Goal: Task Accomplishment & Management: Manage account settings

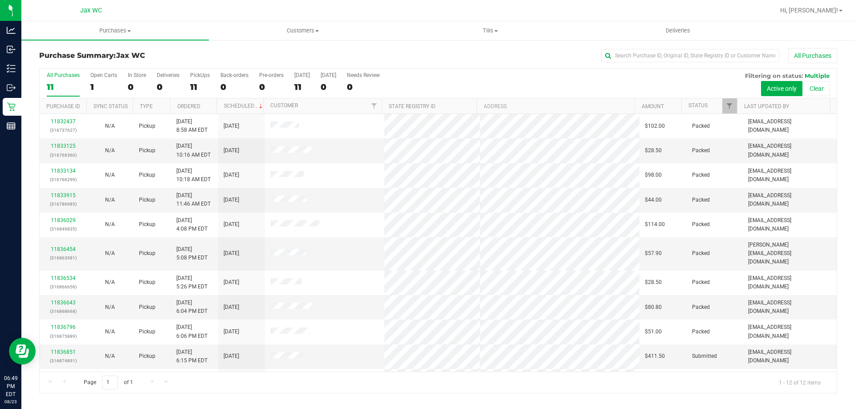
scroll to position [38, 0]
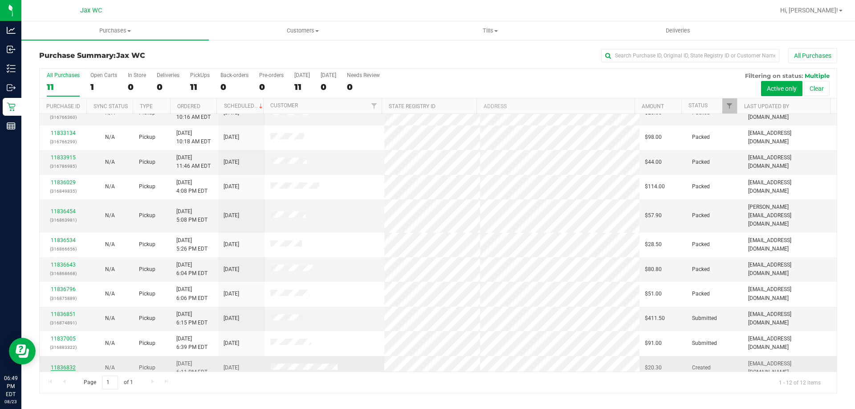
click at [56, 365] on link "11836832" at bounding box center [63, 368] width 25 height 6
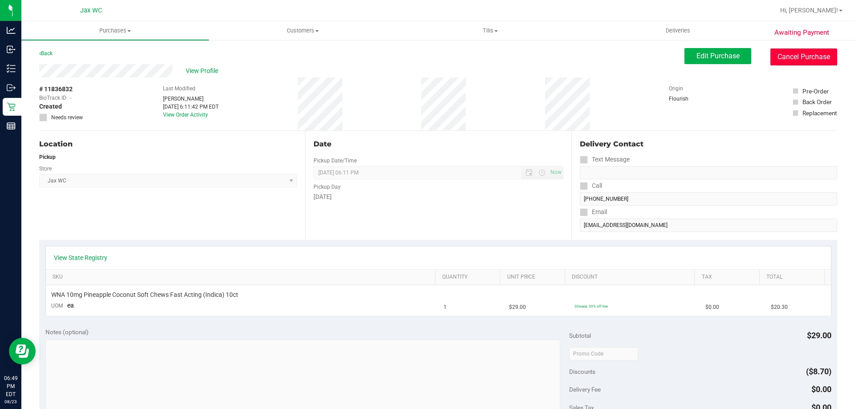
click at [823, 54] on button "Cancel Purchase" at bounding box center [804, 57] width 67 height 17
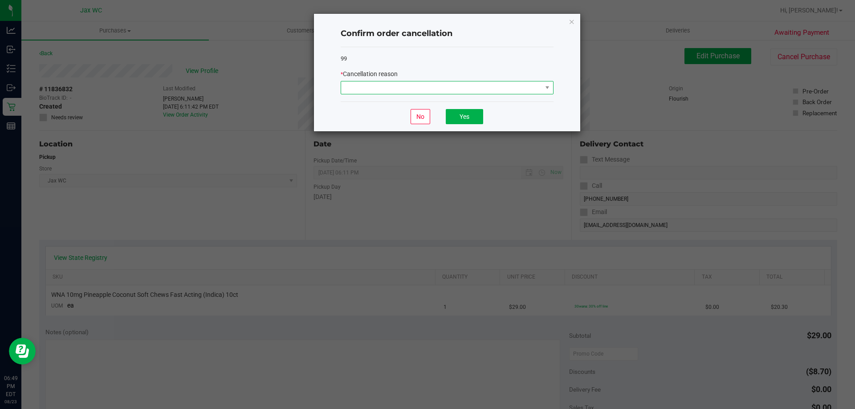
click at [473, 92] on span at bounding box center [441, 88] width 201 height 12
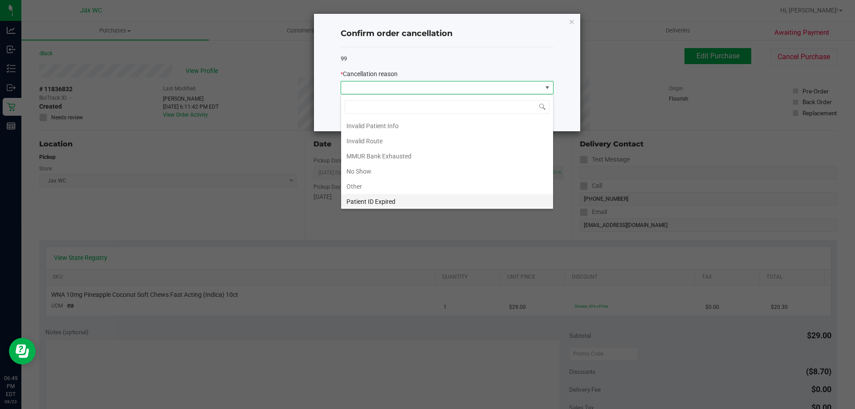
scroll to position [47, 0]
click at [381, 163] on li "Other" at bounding box center [447, 169] width 212 height 15
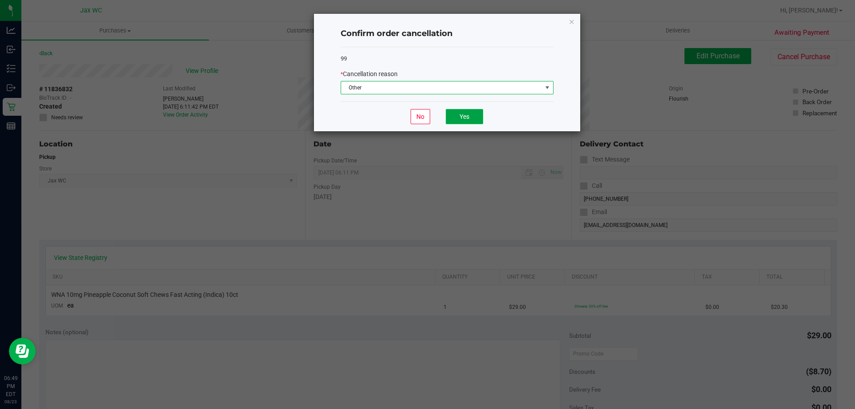
click at [478, 112] on button "Yes" at bounding box center [464, 116] width 37 height 15
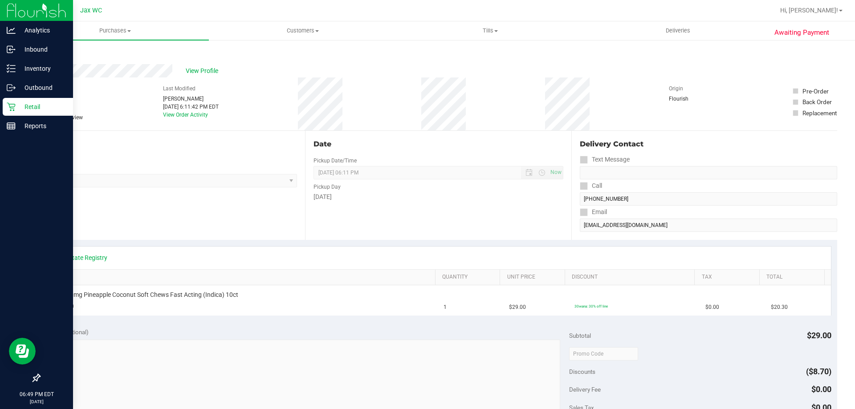
click at [19, 109] on p "Retail" at bounding box center [42, 107] width 53 height 11
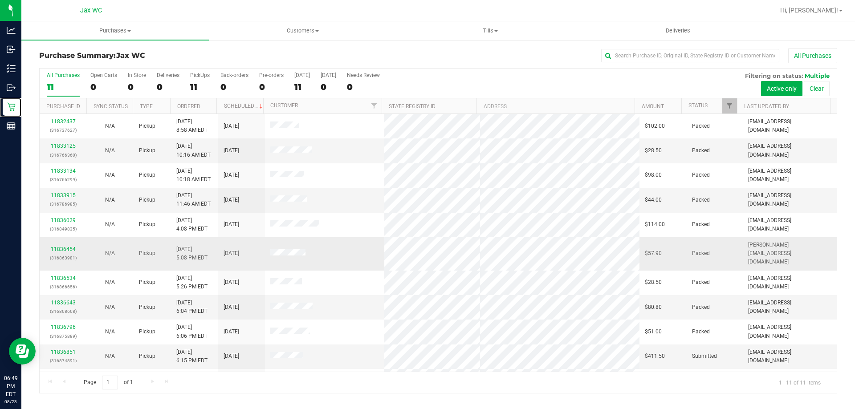
scroll to position [13, 0]
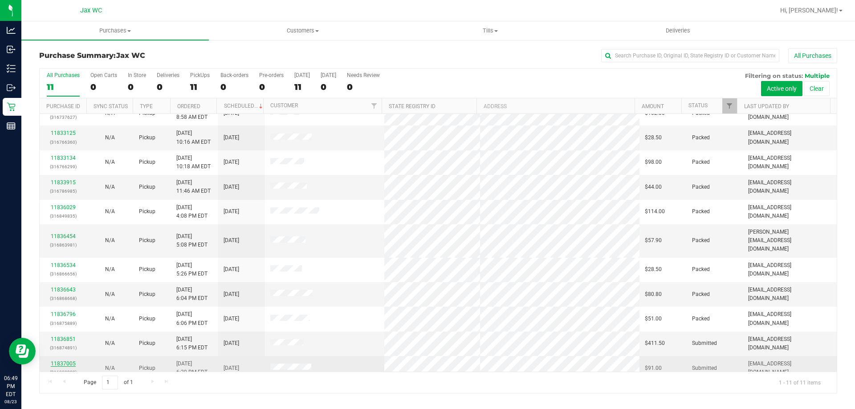
click at [70, 361] on link "11837005" at bounding box center [63, 364] width 25 height 6
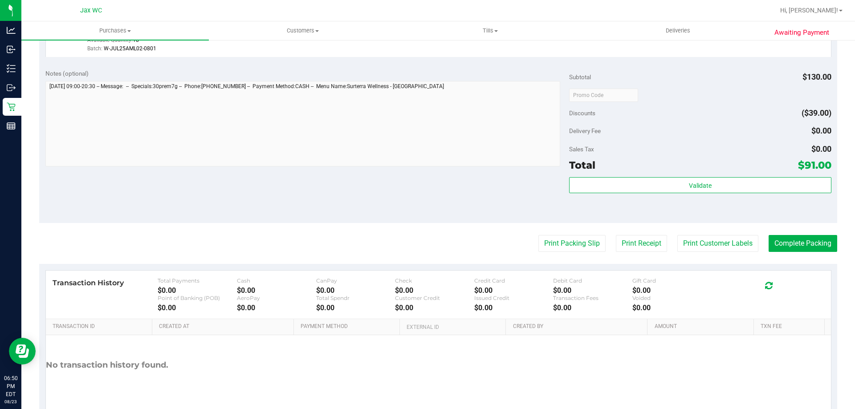
scroll to position [319, 0]
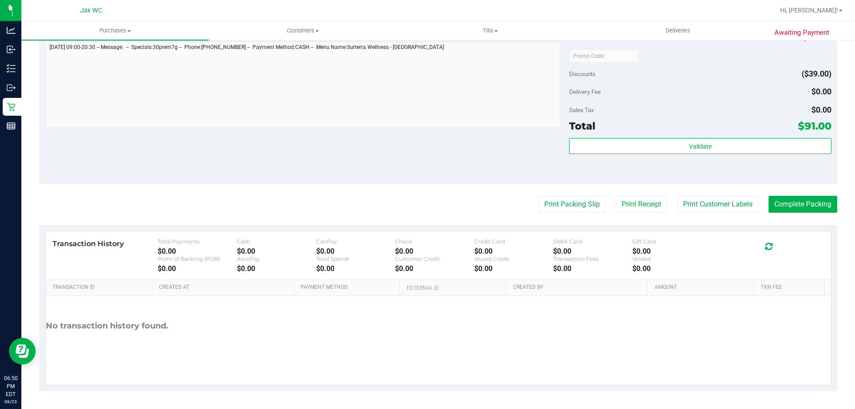
click at [681, 155] on div "Validate" at bounding box center [700, 158] width 262 height 40
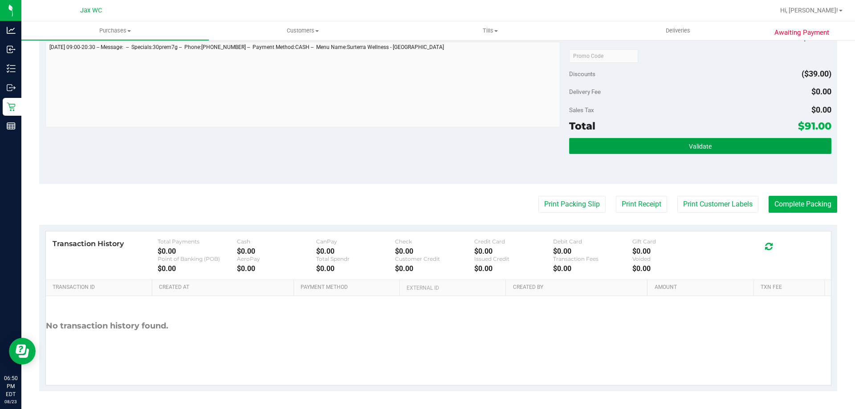
click at [681, 149] on button "Validate" at bounding box center [700, 146] width 262 height 16
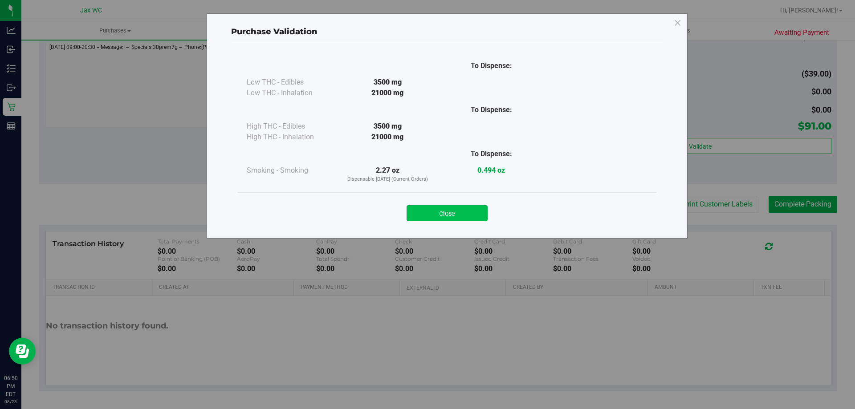
click at [479, 211] on button "Close" at bounding box center [447, 213] width 81 height 16
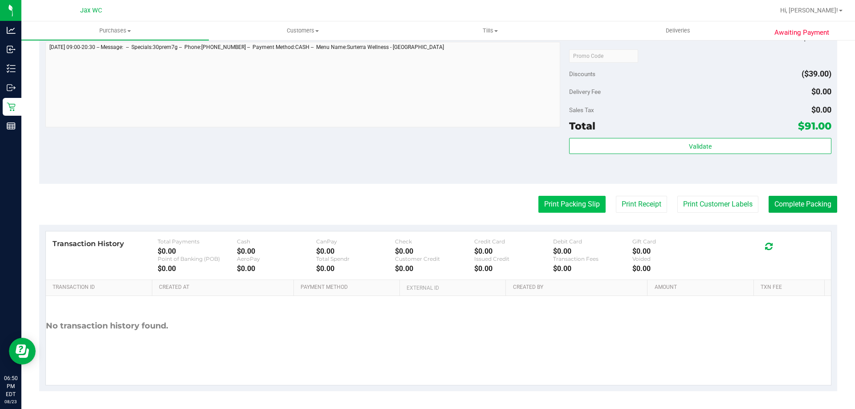
click at [539, 210] on button "Print Packing Slip" at bounding box center [572, 204] width 67 height 17
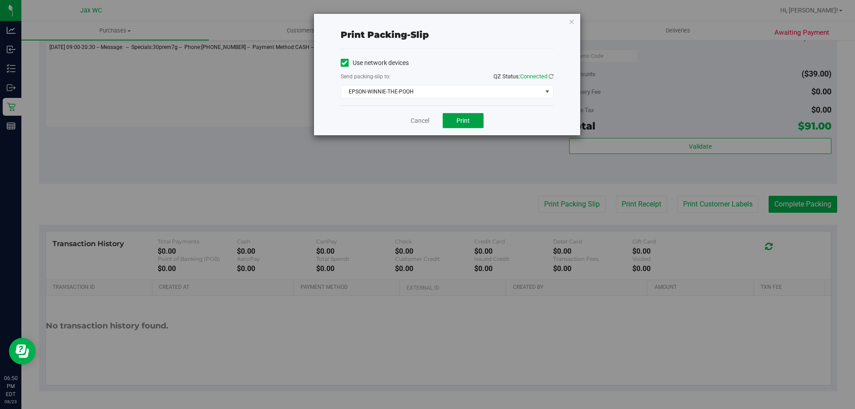
click at [456, 122] on button "Print" at bounding box center [463, 120] width 41 height 15
click at [575, 19] on icon "button" at bounding box center [572, 21] width 6 height 11
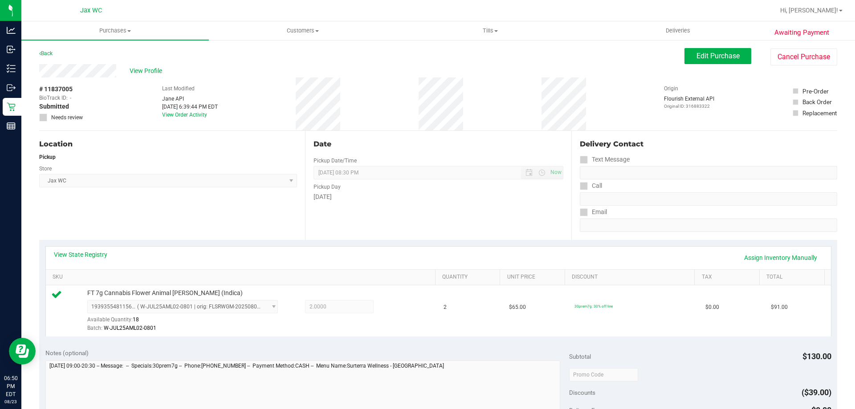
scroll to position [267, 0]
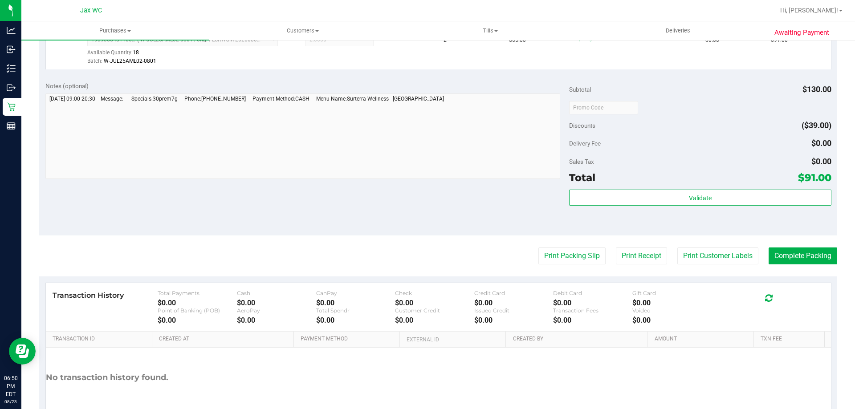
drag, startPoint x: 649, startPoint y: 222, endPoint x: 674, endPoint y: 182, distance: 47.4
click at [650, 221] on div "Validate" at bounding box center [700, 210] width 262 height 40
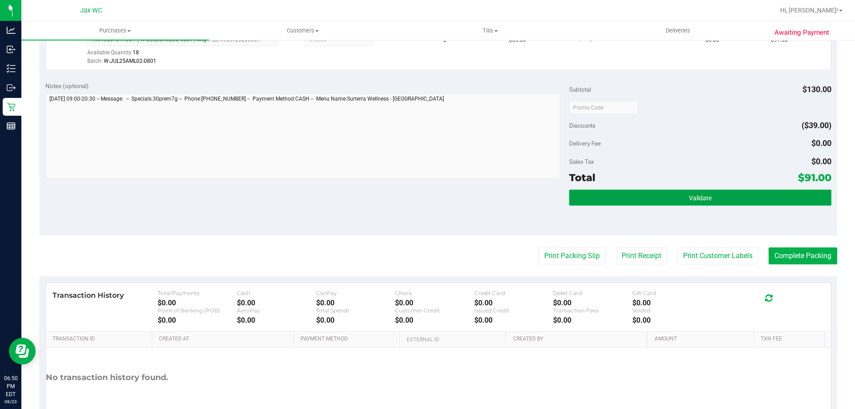
click at [673, 196] on button "Validate" at bounding box center [700, 198] width 262 height 16
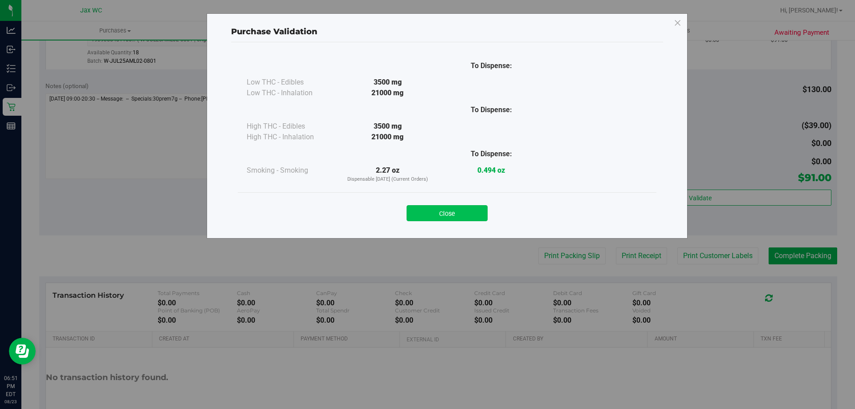
click at [476, 211] on button "Close" at bounding box center [447, 213] width 81 height 16
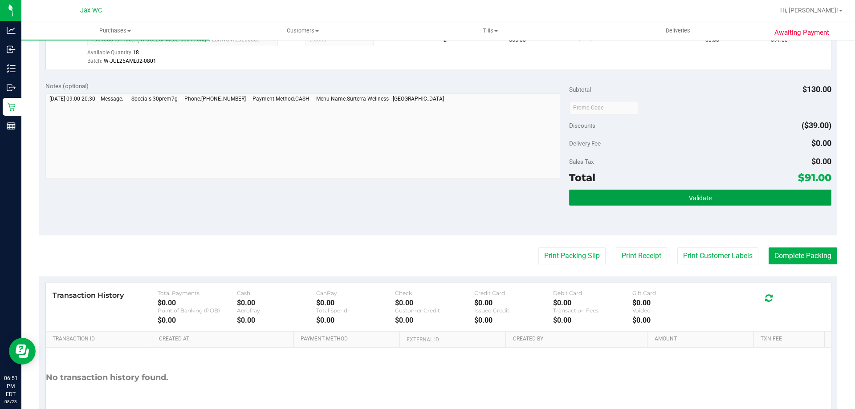
click at [622, 198] on button "Validate" at bounding box center [700, 198] width 262 height 16
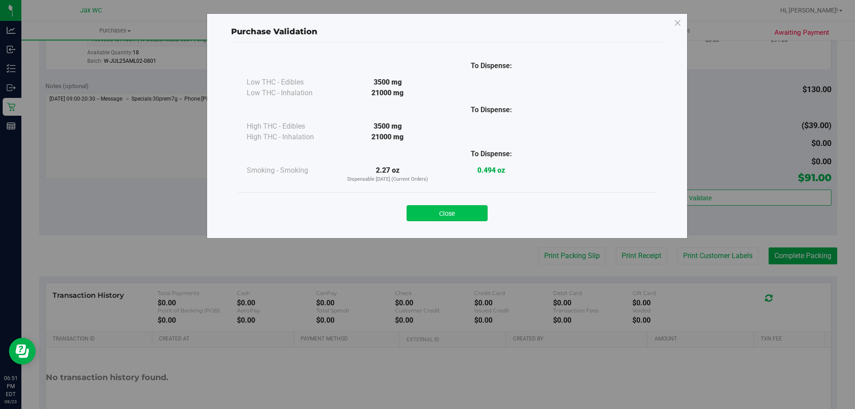
click at [472, 213] on button "Close" at bounding box center [447, 213] width 81 height 16
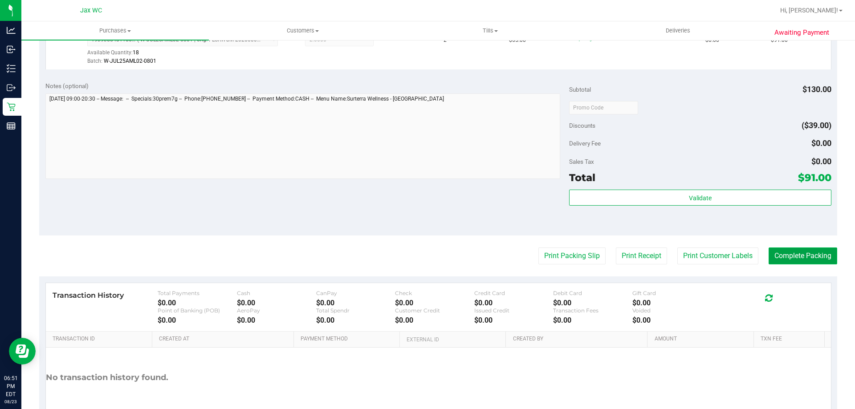
click at [795, 259] on button "Complete Packing" at bounding box center [803, 256] width 69 height 17
